Goal: Transaction & Acquisition: Purchase product/service

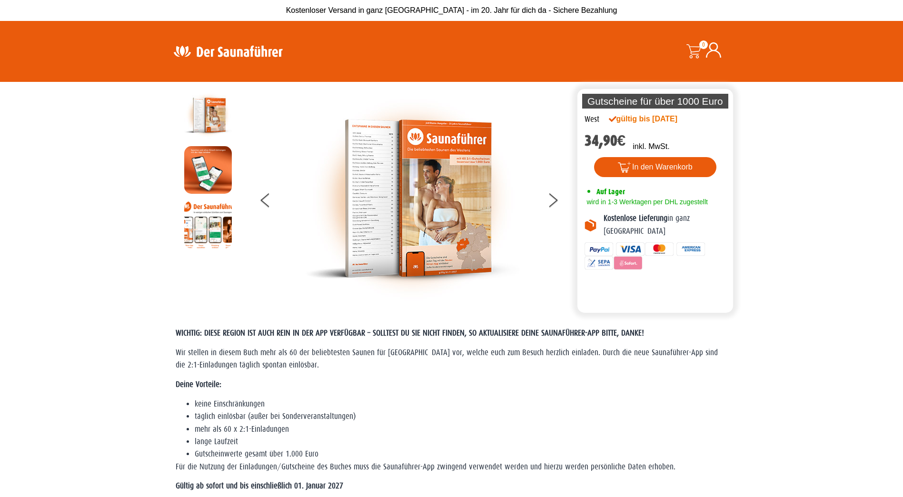
click at [251, 54] on img at bounding box center [228, 51] width 124 height 19
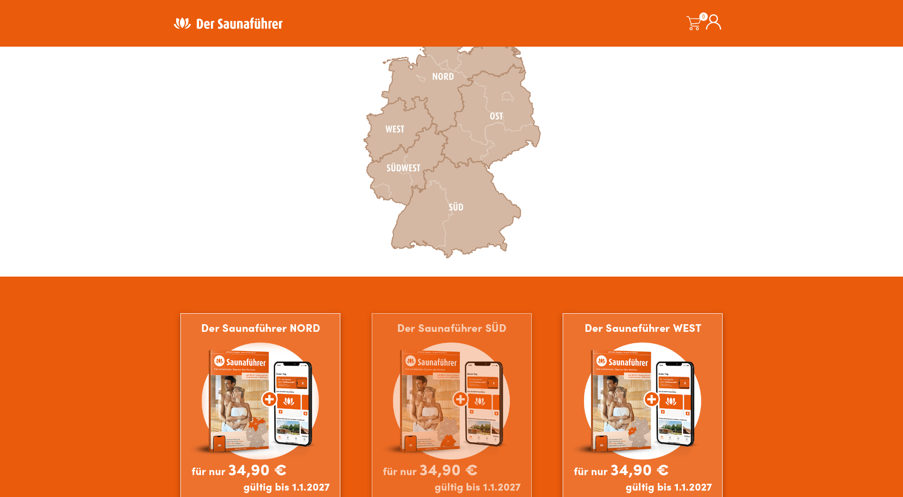
scroll to position [428, 0]
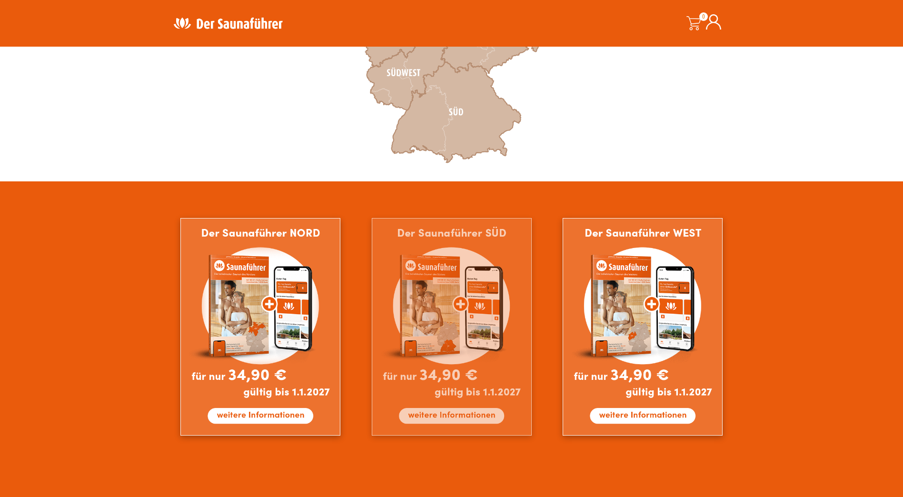
drag, startPoint x: 388, startPoint y: 264, endPoint x: 387, endPoint y: 268, distance: 4.9
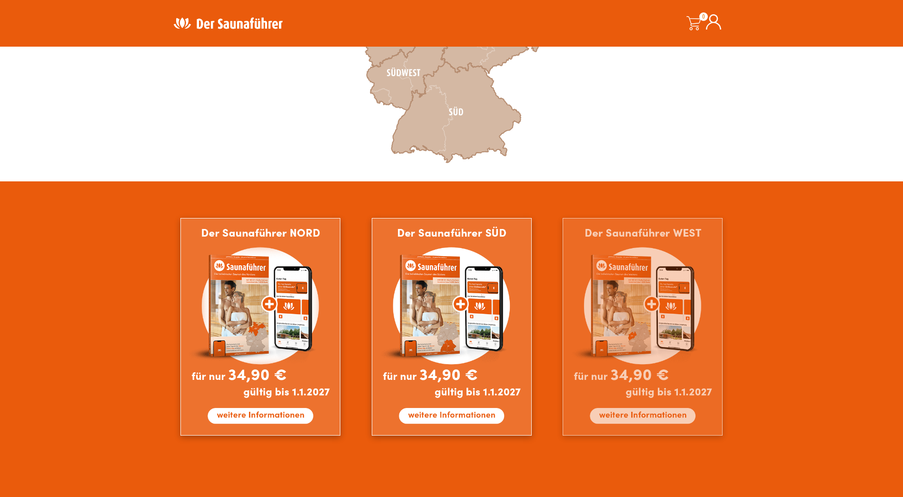
click at [637, 354] on img at bounding box center [643, 327] width 160 height 218
